Goal: Find specific fact: Find specific fact

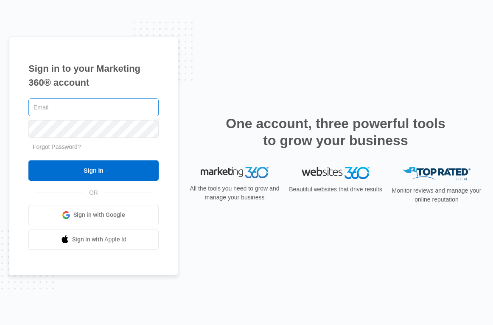
click at [47, 111] on input "text" at bounding box center [93, 107] width 130 height 18
type input "[PERSON_NAME][EMAIL_ADDRESS][PERSON_NAME][DOMAIN_NAME]"
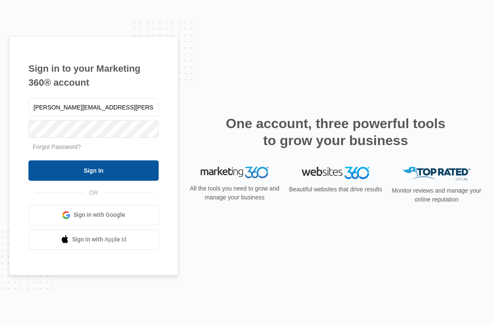
click at [85, 168] on input "Sign In" at bounding box center [93, 170] width 130 height 20
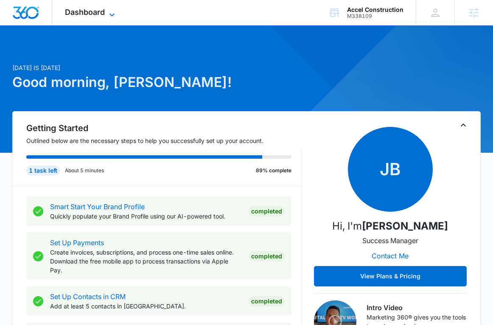
click at [111, 11] on icon at bounding box center [112, 15] width 10 height 10
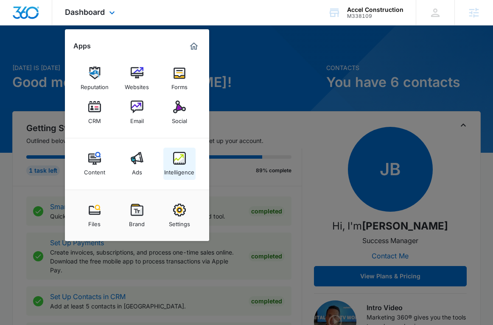
click at [178, 160] on img at bounding box center [179, 158] width 13 height 13
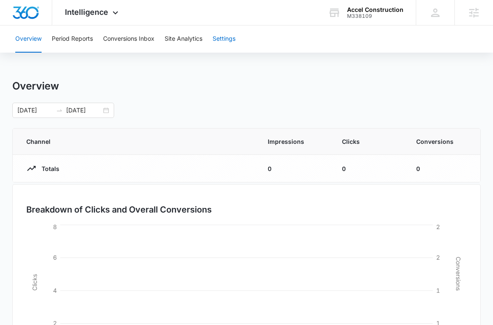
click at [234, 33] on button "Settings" at bounding box center [223, 38] width 23 height 27
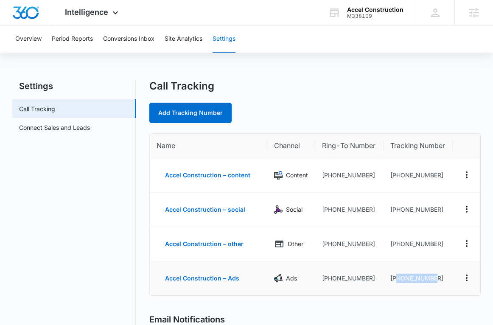
drag, startPoint x: 435, startPoint y: 276, endPoint x: 395, endPoint y: 281, distance: 39.6
click at [395, 281] on td "+17276091877" at bounding box center [417, 278] width 69 height 34
copy td "7276091877"
click at [418, 245] on td "+17276091876" at bounding box center [417, 244] width 69 height 34
drag, startPoint x: 436, startPoint y: 276, endPoint x: 398, endPoint y: 279, distance: 38.3
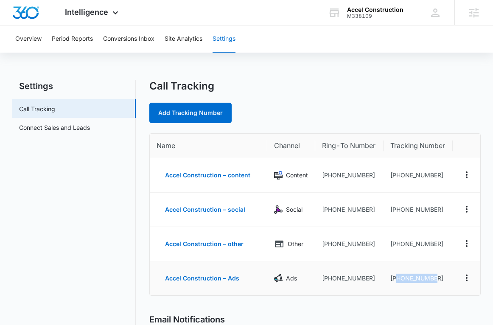
click at [398, 279] on td "+17276091877" at bounding box center [417, 278] width 69 height 34
copy td "7276091877"
